Goal: Information Seeking & Learning: Check status

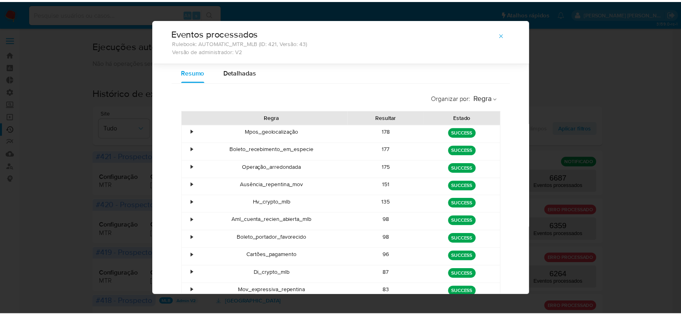
scroll to position [52, 0]
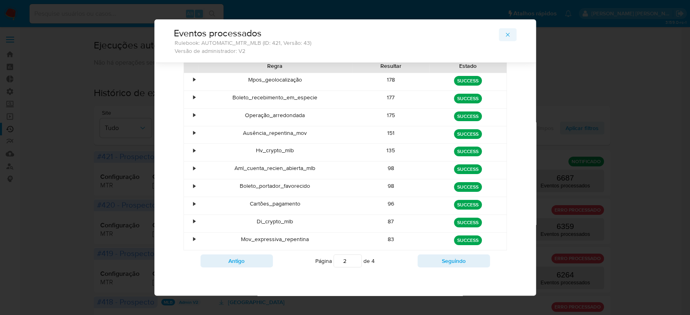
click at [505, 33] on icon "button" at bounding box center [507, 35] width 4 height 4
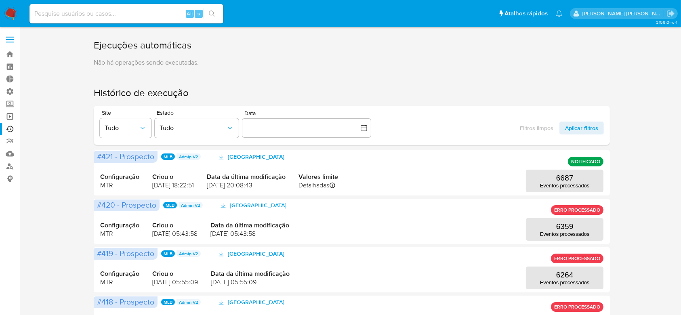
click at [10, 116] on link "Operações em massa" at bounding box center [48, 116] width 96 height 13
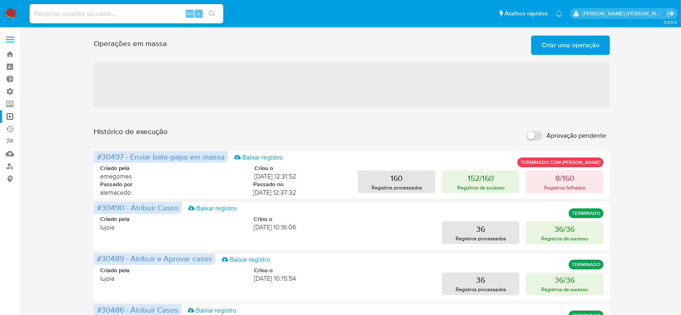
click at [10, 53] on link "Bandeja" at bounding box center [48, 54] width 96 height 13
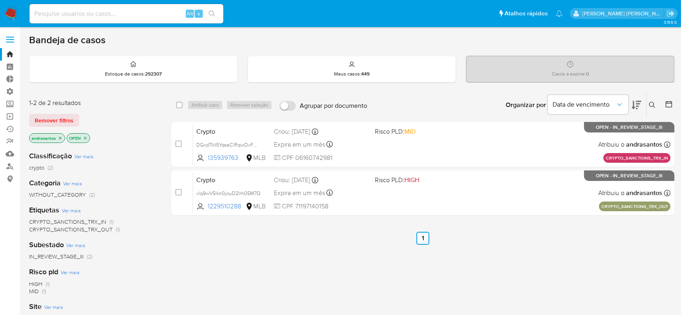
click at [61, 137] on icon "close-filter" at bounding box center [60, 138] width 5 height 5
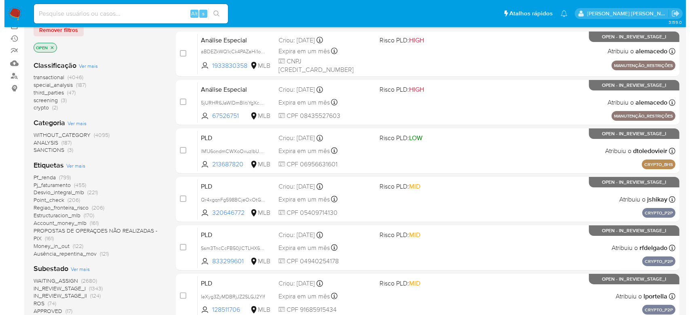
scroll to position [107, 0]
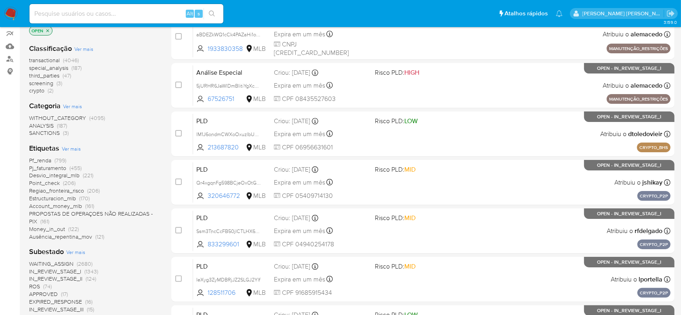
click at [78, 253] on span "Ver mais" at bounding box center [75, 251] width 19 height 7
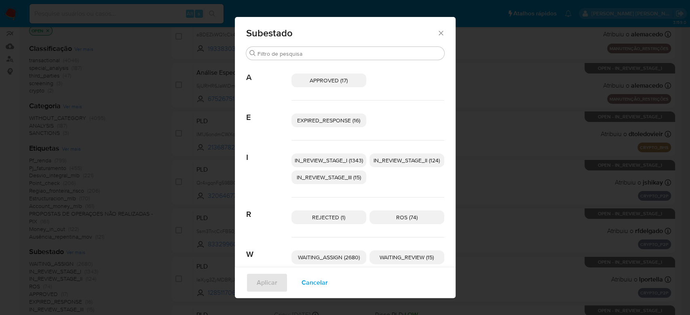
click at [337, 159] on span "IN_REVIEW_STAGE_I (1343)" at bounding box center [329, 160] width 68 height 8
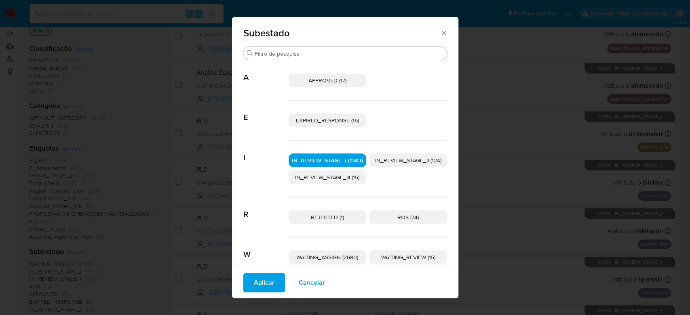
click at [394, 157] on span "IN_REVIEW_STAGE_II (124)" at bounding box center [408, 160] width 66 height 8
click at [255, 282] on span "Aplicar" at bounding box center [264, 283] width 21 height 18
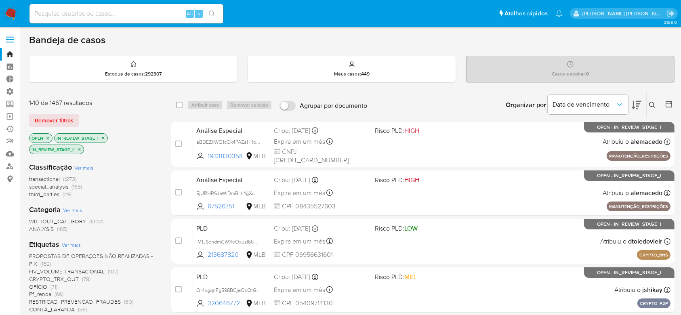
click at [670, 105] on icon at bounding box center [669, 104] width 8 height 8
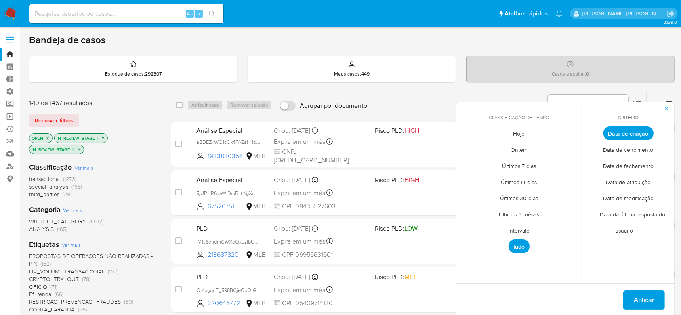
click at [526, 234] on span "Intervalo" at bounding box center [519, 231] width 38 height 17
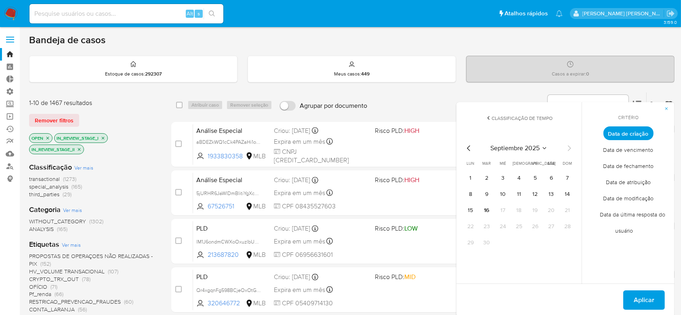
click at [470, 146] on icon "Mes anterior" at bounding box center [469, 148] width 10 height 10
click at [534, 175] on button "1" at bounding box center [535, 178] width 13 height 13
click at [576, 147] on div "agosto 2025 agosto 2025 lun lunes mar martes mié miércoles jue jueves vie viern…" at bounding box center [518, 195] width 129 height 128
click at [572, 148] on icon "Mes siguiente" at bounding box center [569, 148] width 10 height 10
click at [487, 195] on button "9" at bounding box center [486, 194] width 13 height 13
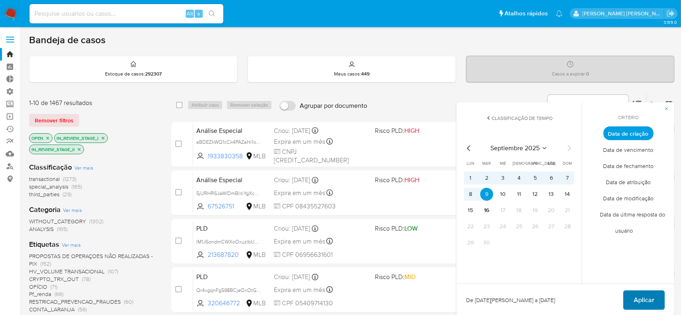
click at [650, 295] on span "Aplicar" at bounding box center [644, 300] width 21 height 18
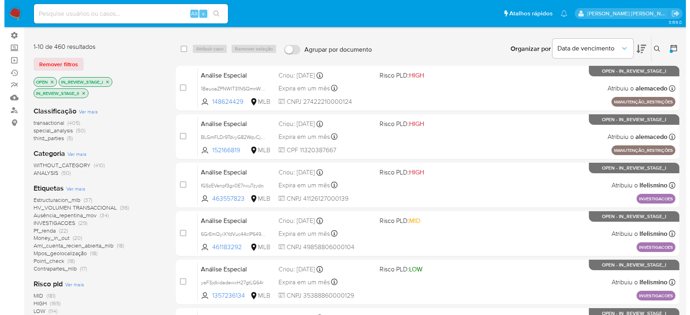
scroll to position [162, 0]
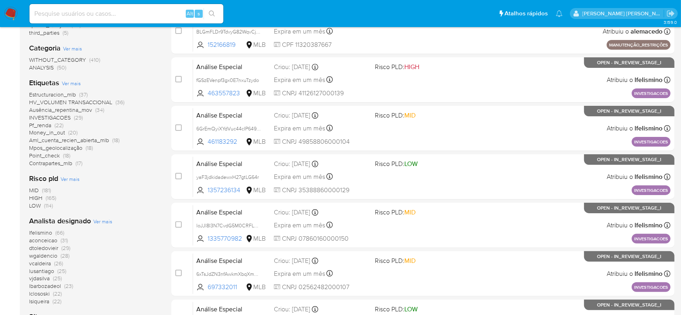
click at [104, 222] on span "Ver mais" at bounding box center [102, 221] width 19 height 7
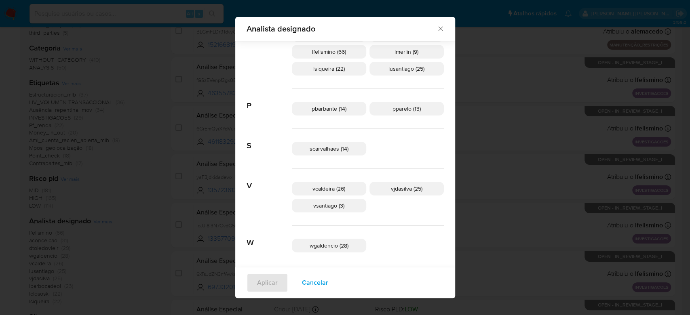
scroll to position [317, 0]
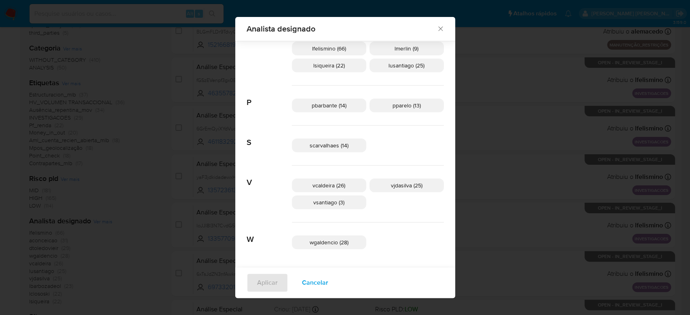
click at [328, 282] on span "Cancelar" at bounding box center [315, 283] width 26 height 18
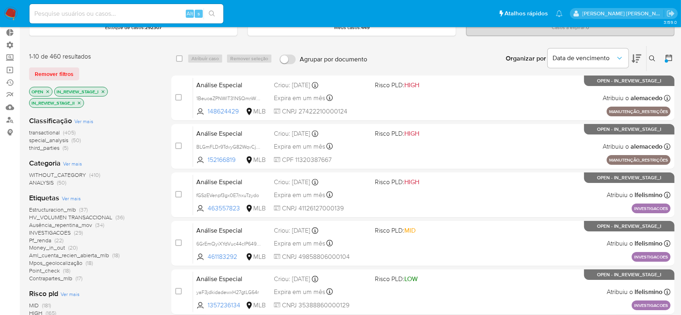
scroll to position [0, 0]
